Goal: Find specific page/section: Find specific page/section

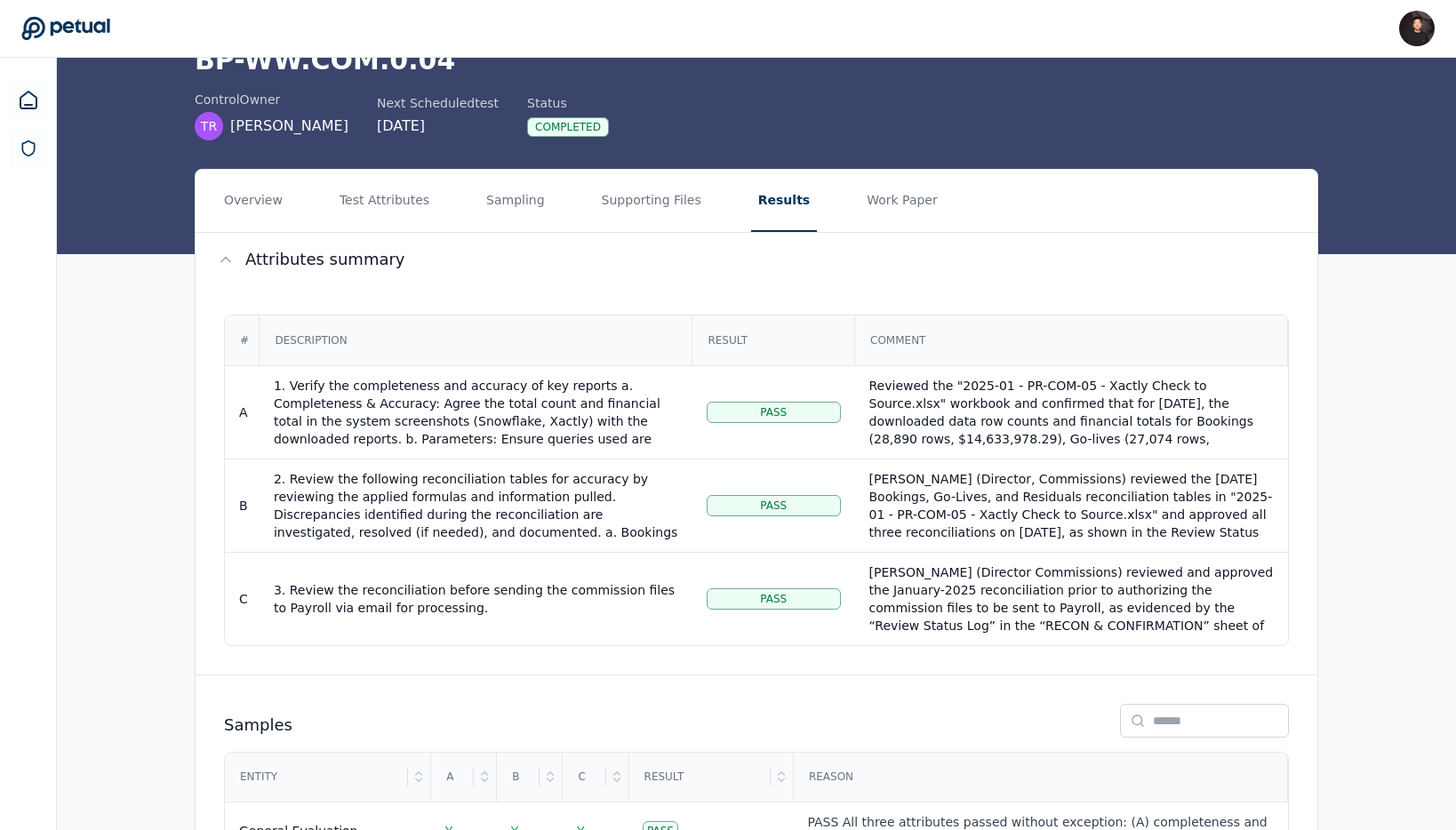
scroll to position [213, 0]
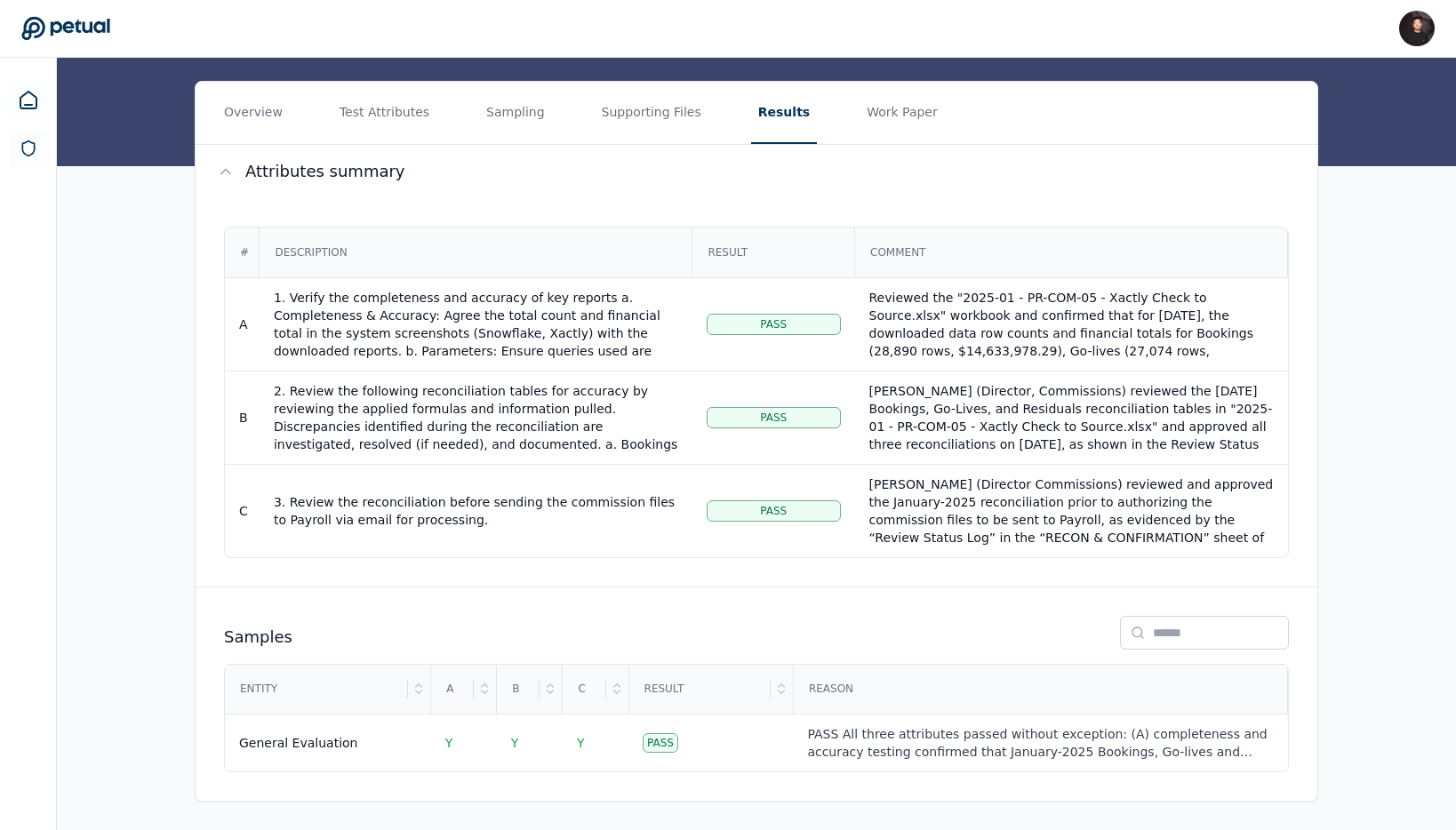
click at [1445, 443] on div "Overview Test Attributes Sampling Supporting Files Results Work Paper Attribute…" at bounding box center [757, 455] width 1399 height 749
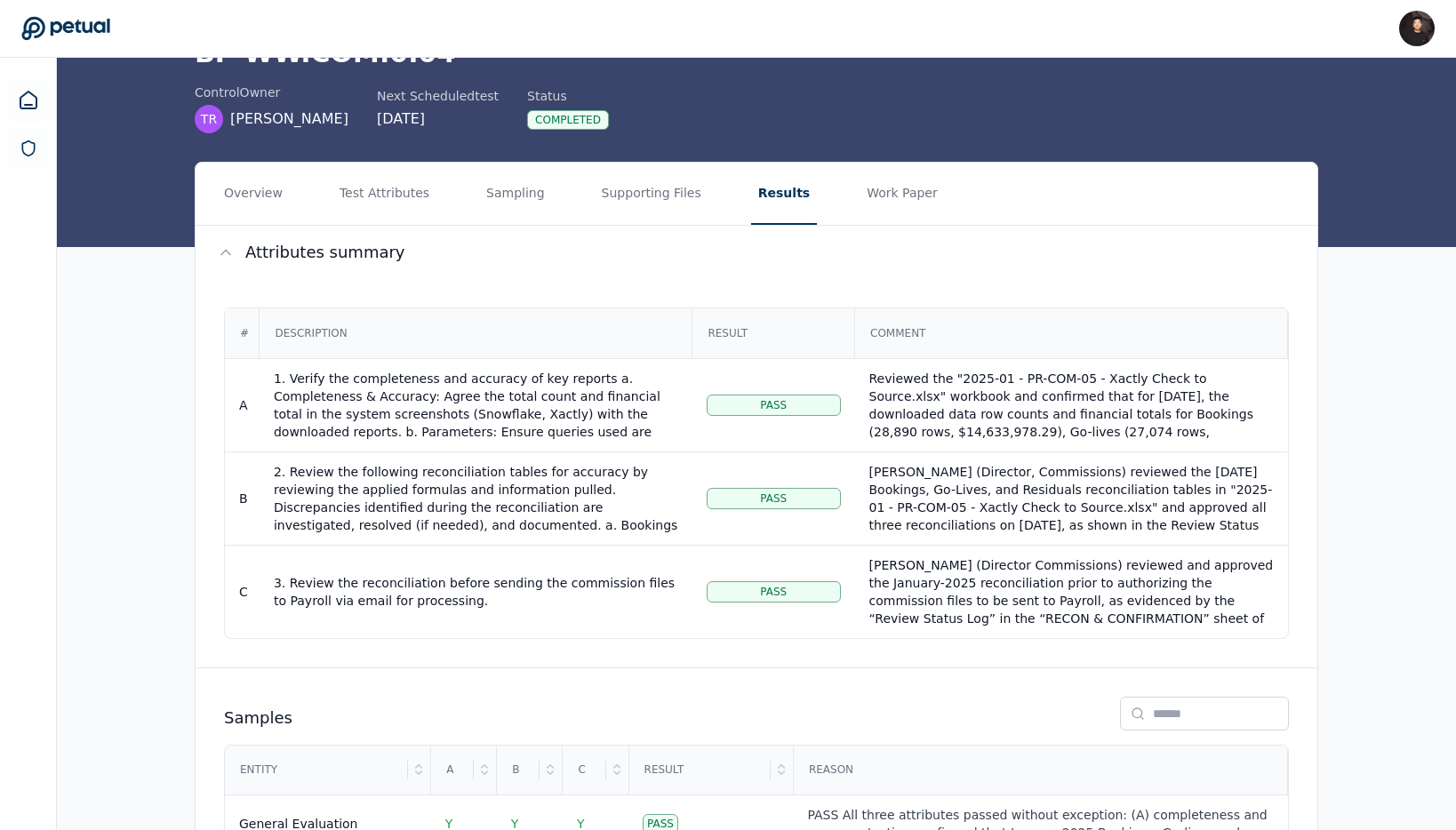
scroll to position [3, 0]
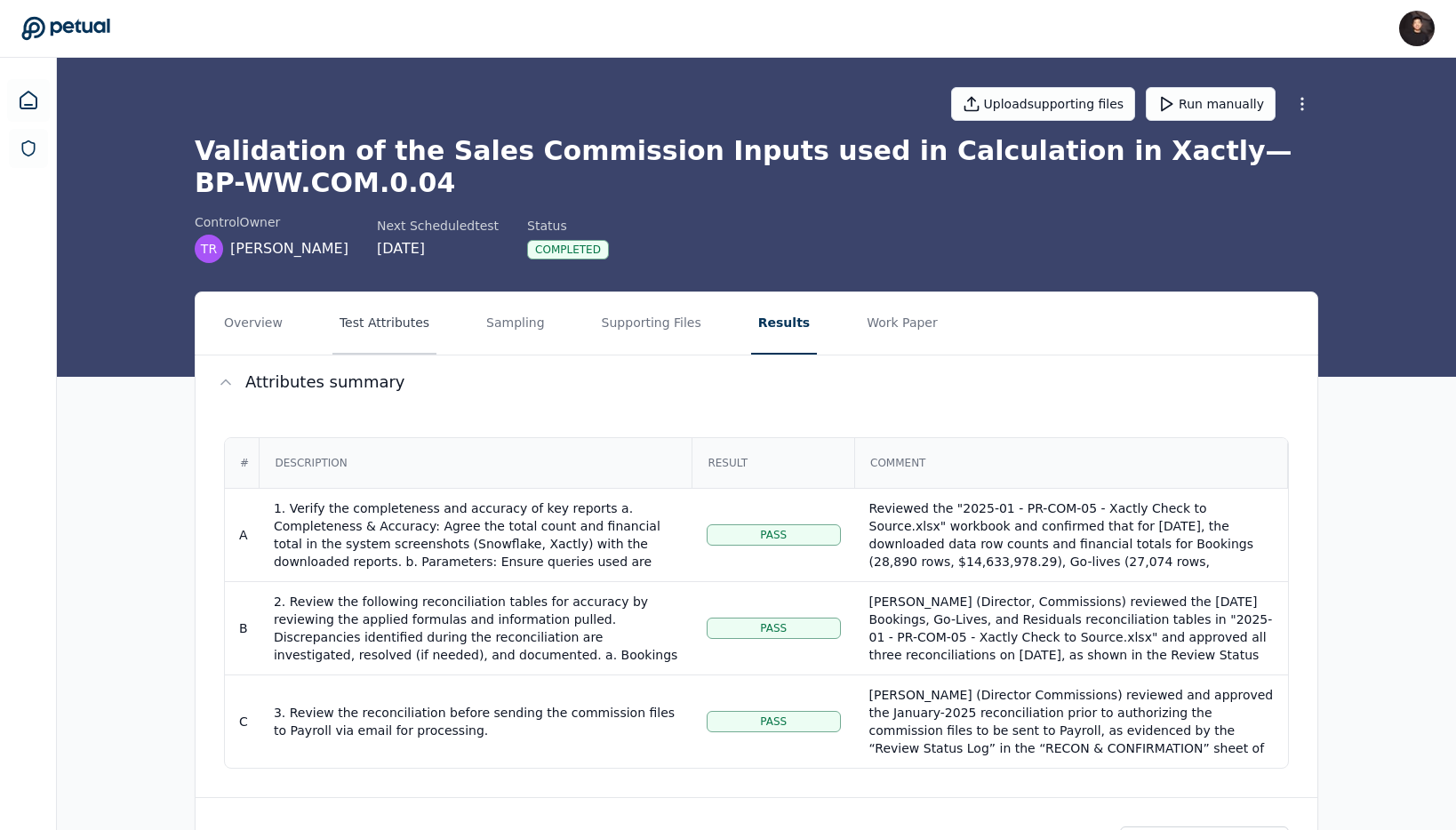
click at [356, 334] on button "Test Attributes" at bounding box center [384, 324] width 104 height 63
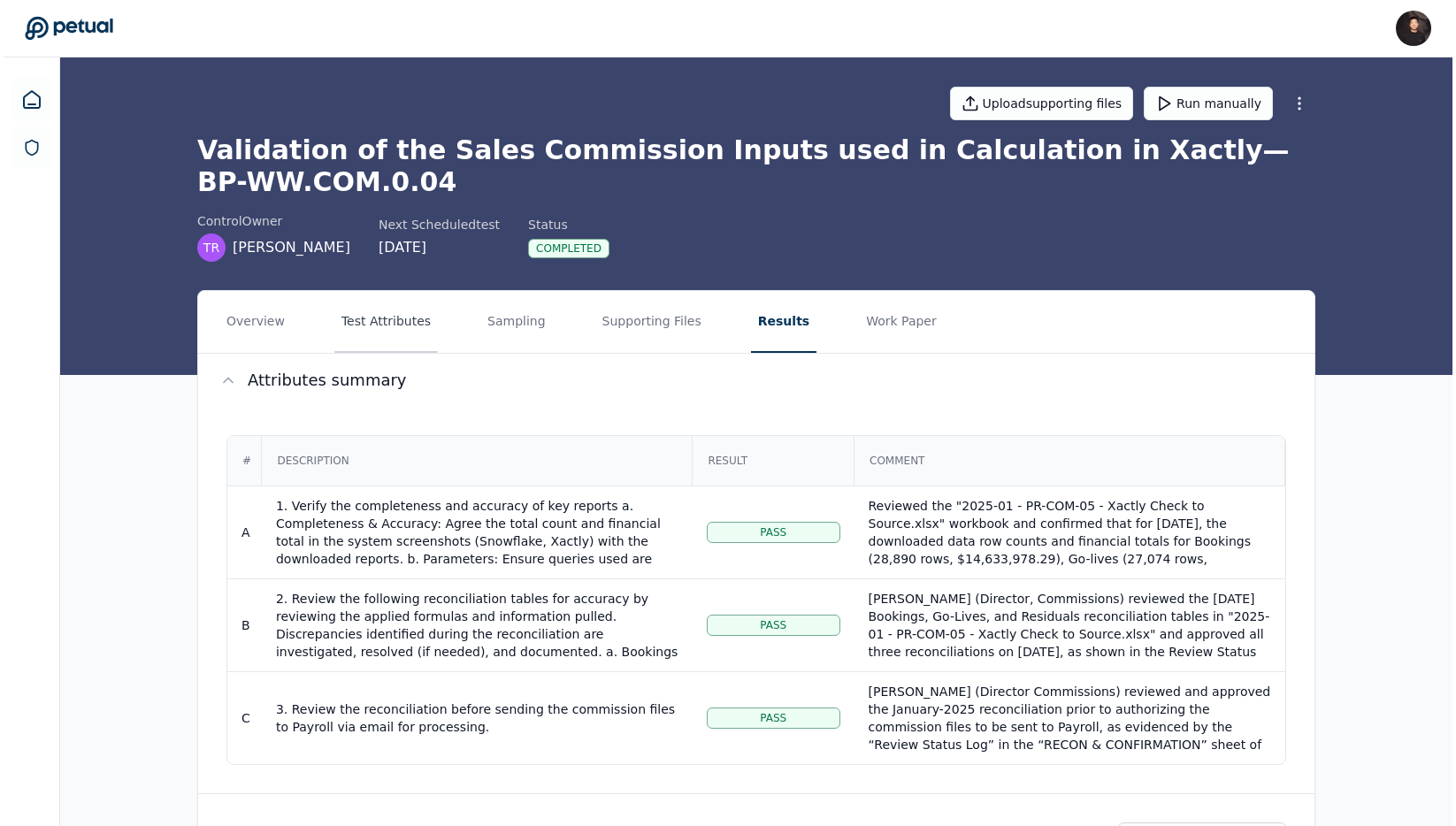
scroll to position [0, 0]
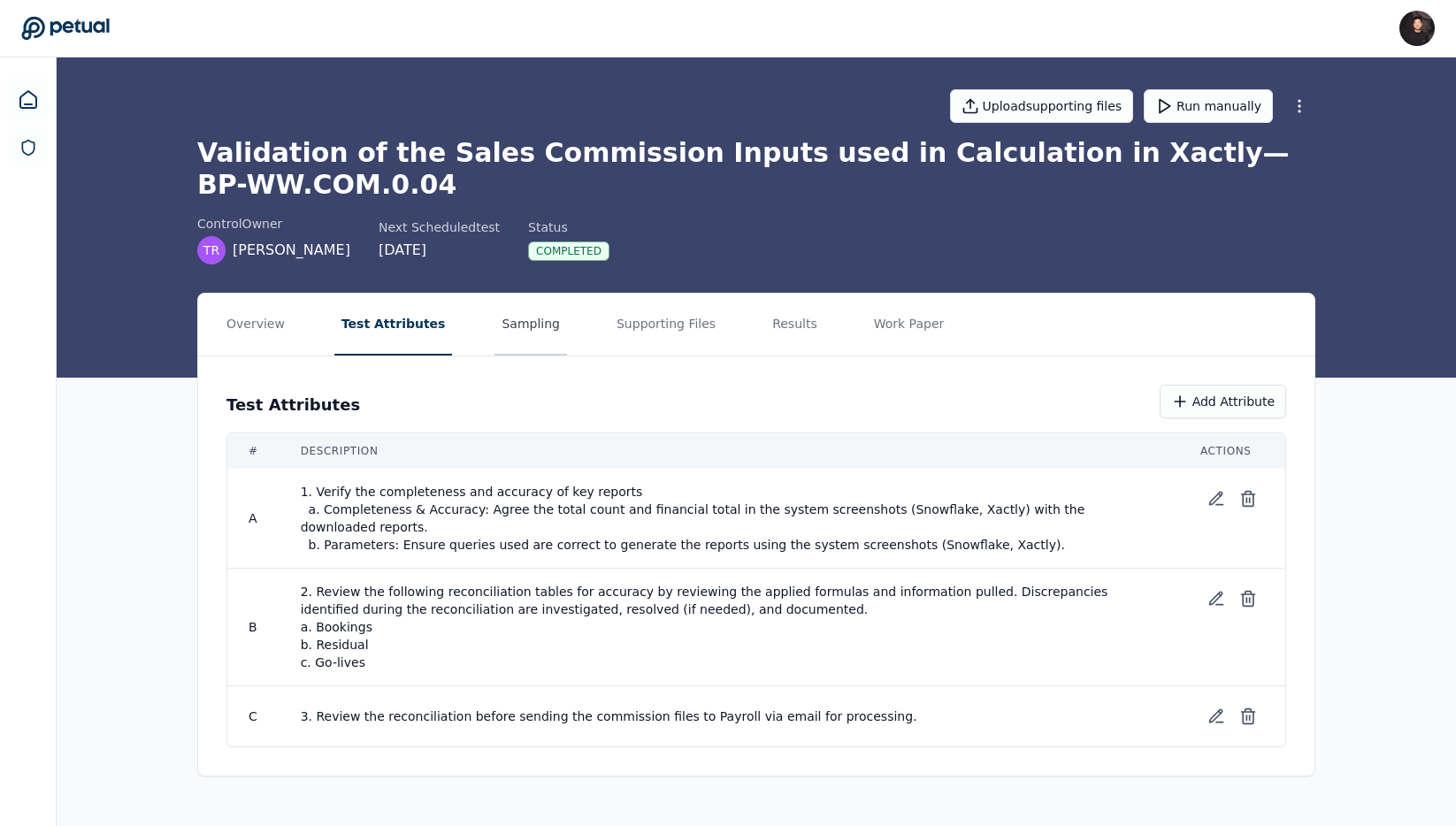
click at [533, 319] on button "Sampling" at bounding box center [530, 325] width 72 height 62
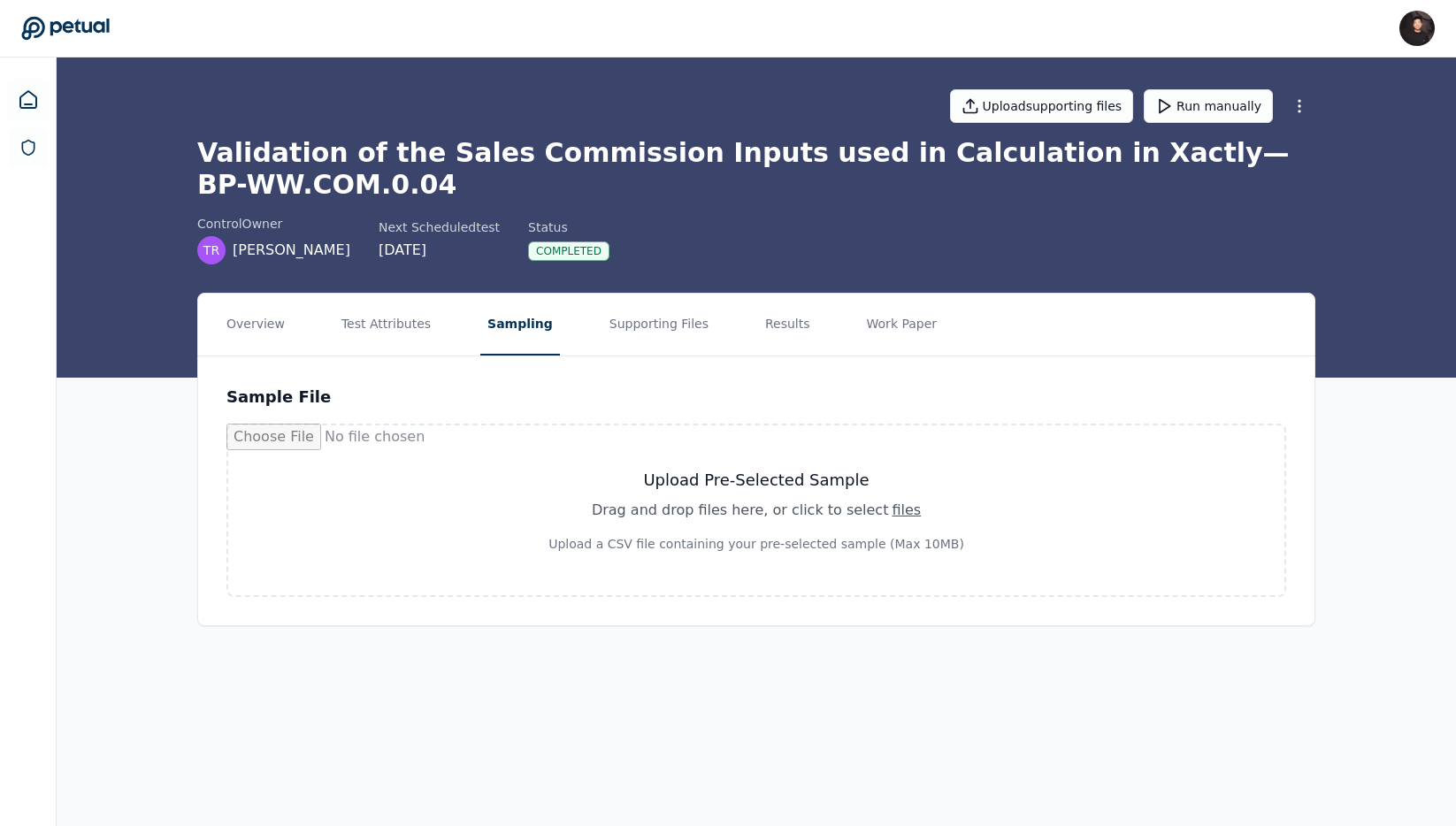
click at [81, 33] on icon at bounding box center [65, 27] width 89 height 25
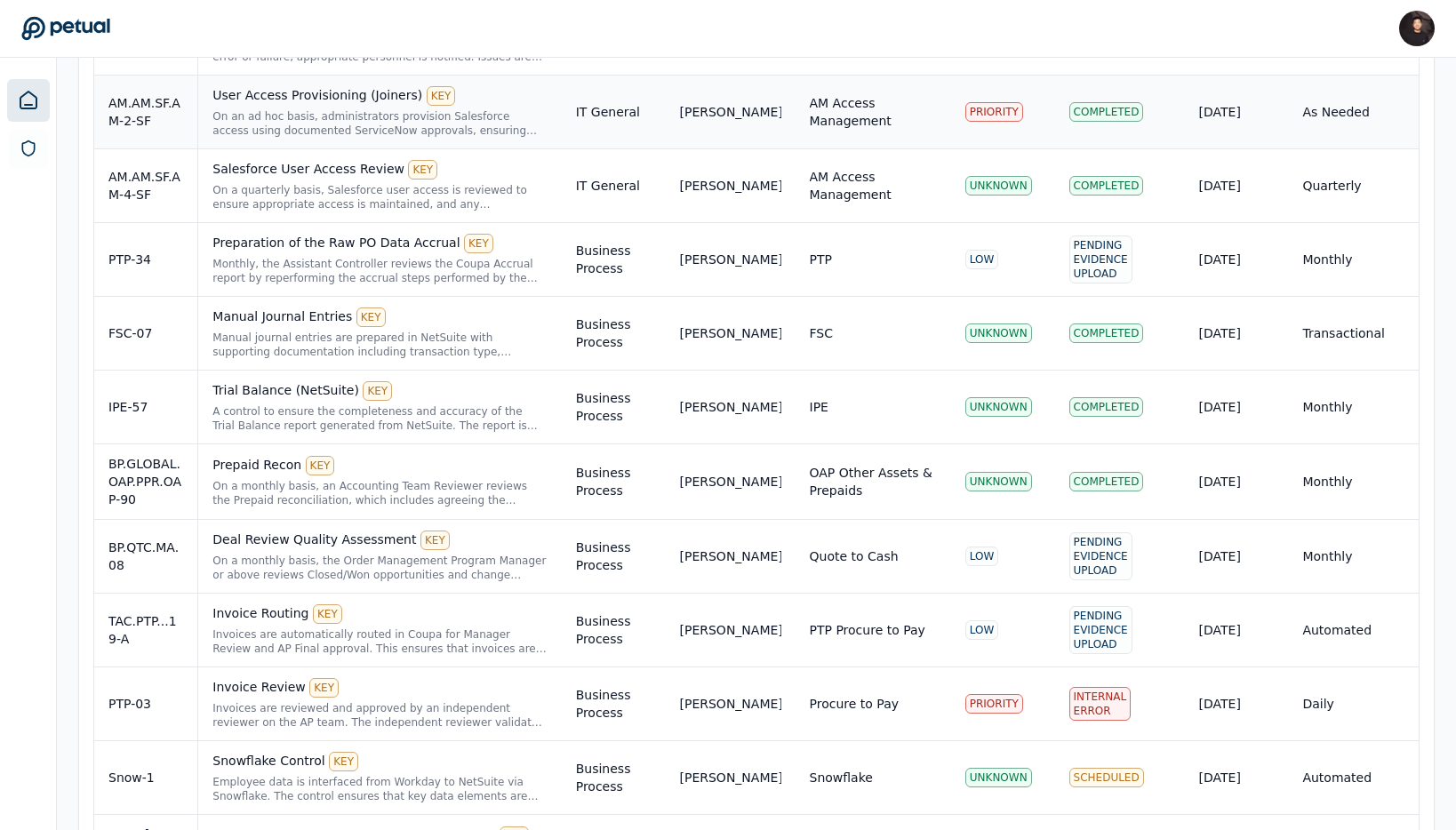
scroll to position [172, 0]
